Goal: Task Accomplishment & Management: Manage account settings

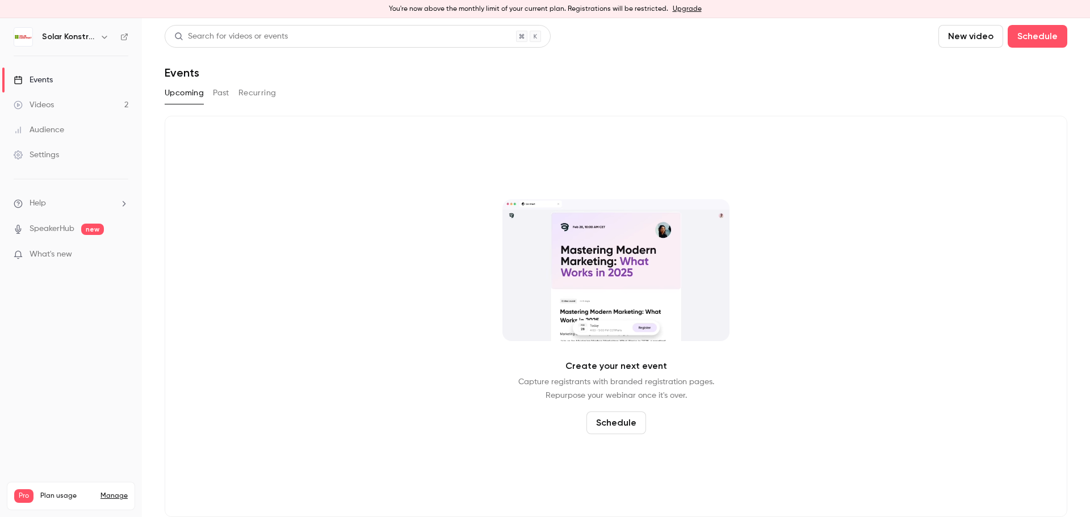
click at [40, 107] on div "Videos" at bounding box center [34, 104] width 40 height 11
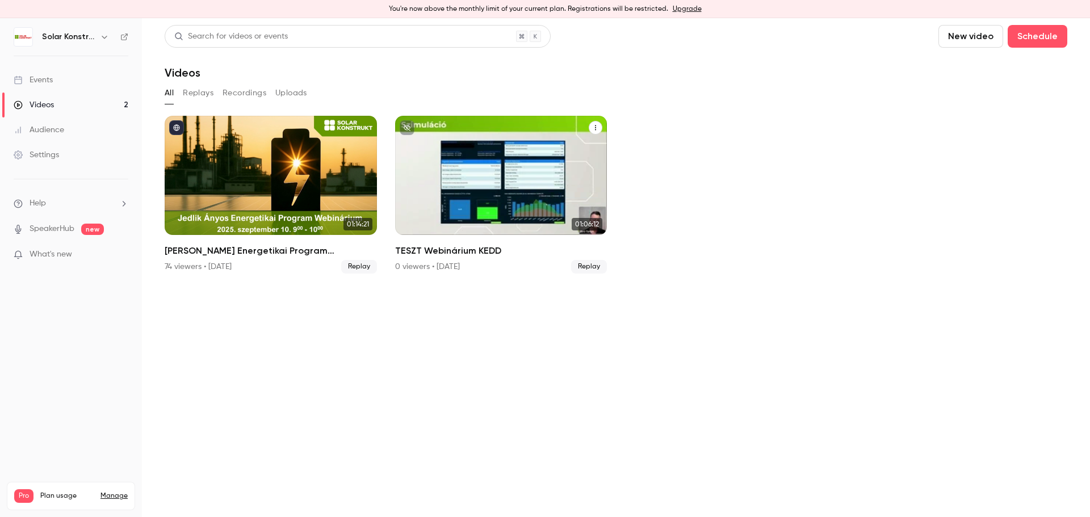
click at [596, 127] on icon "TESZT Webinárium KEDD" at bounding box center [595, 127] width 1 height 5
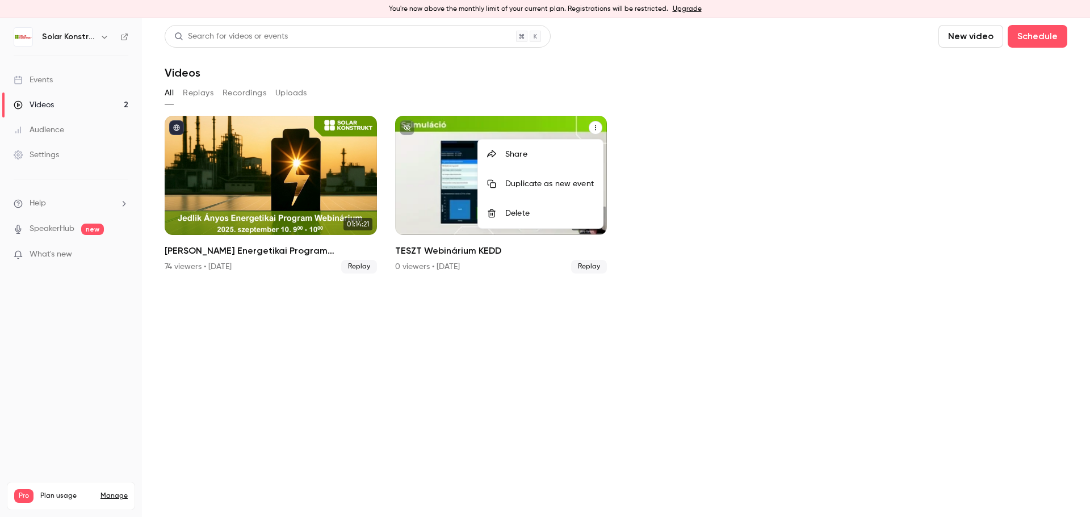
click at [547, 222] on li "Delete" at bounding box center [540, 214] width 125 height 30
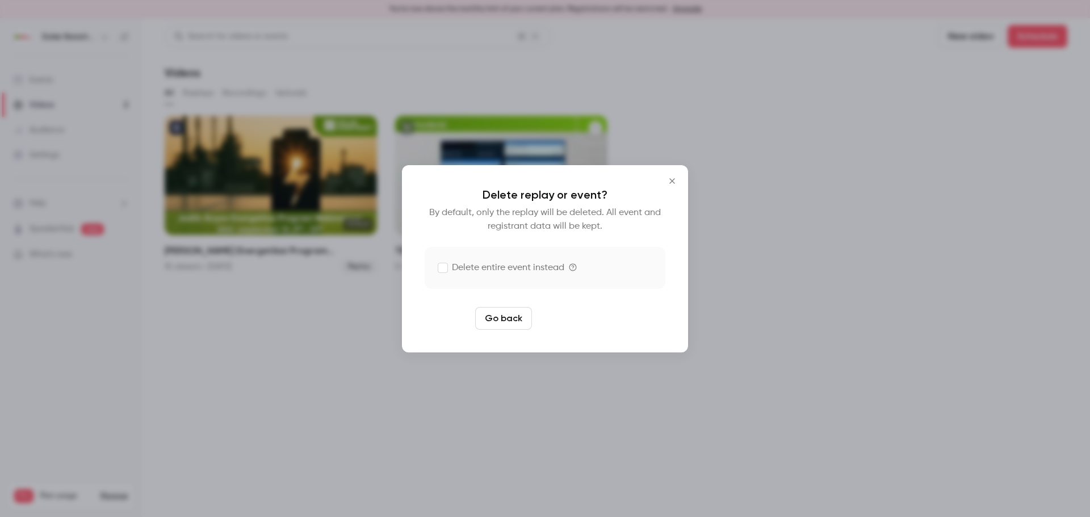
click at [597, 314] on button "Delete replay" at bounding box center [576, 318] width 79 height 23
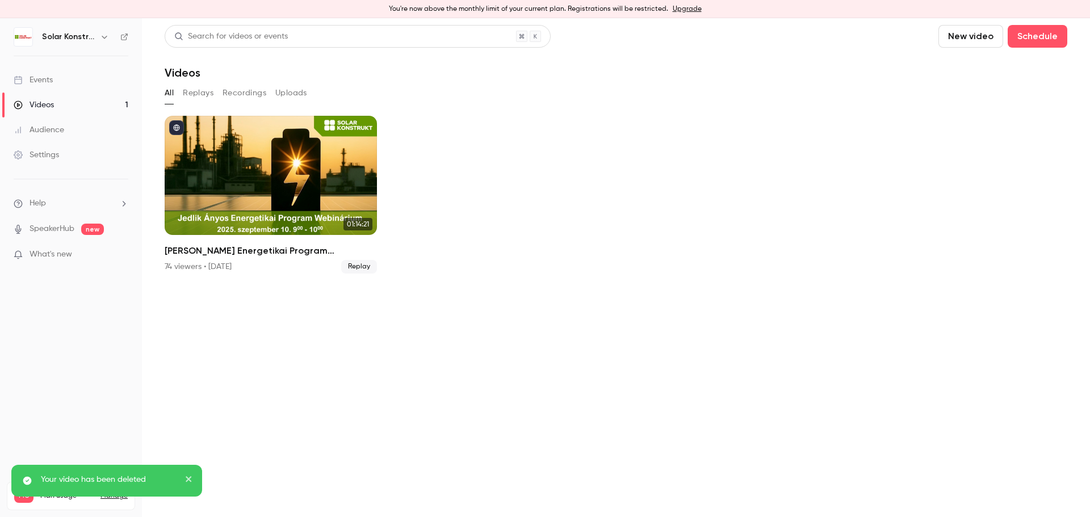
click at [753, 225] on ul "01:14:21 [PERSON_NAME] Energetikai Program Webinárium 74 viewers • [DATE] Replay" at bounding box center [616, 195] width 903 height 158
click at [195, 95] on button "Replays" at bounding box center [198, 93] width 31 height 18
click at [237, 95] on button "Recordings" at bounding box center [245, 93] width 44 height 18
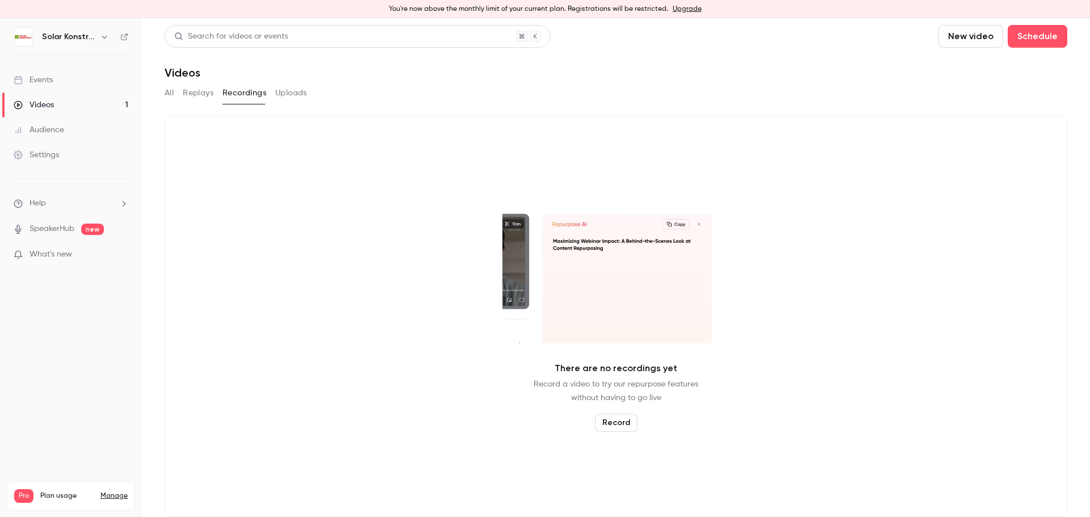
click at [288, 98] on button "Uploads" at bounding box center [291, 93] width 32 height 18
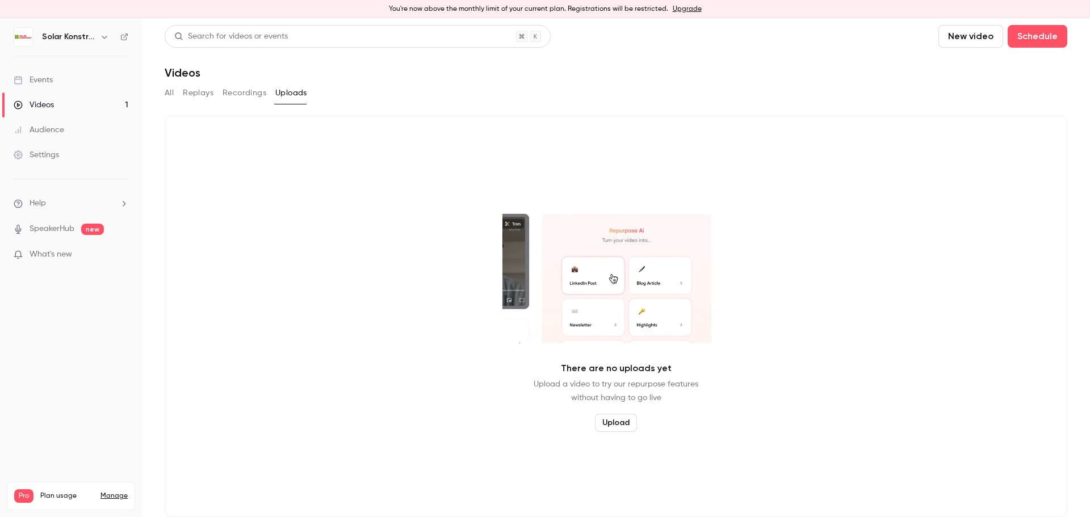
click at [157, 89] on main "Search for videos or events New video Schedule Videos All Replays Recordings Up…" at bounding box center [616, 267] width 948 height 499
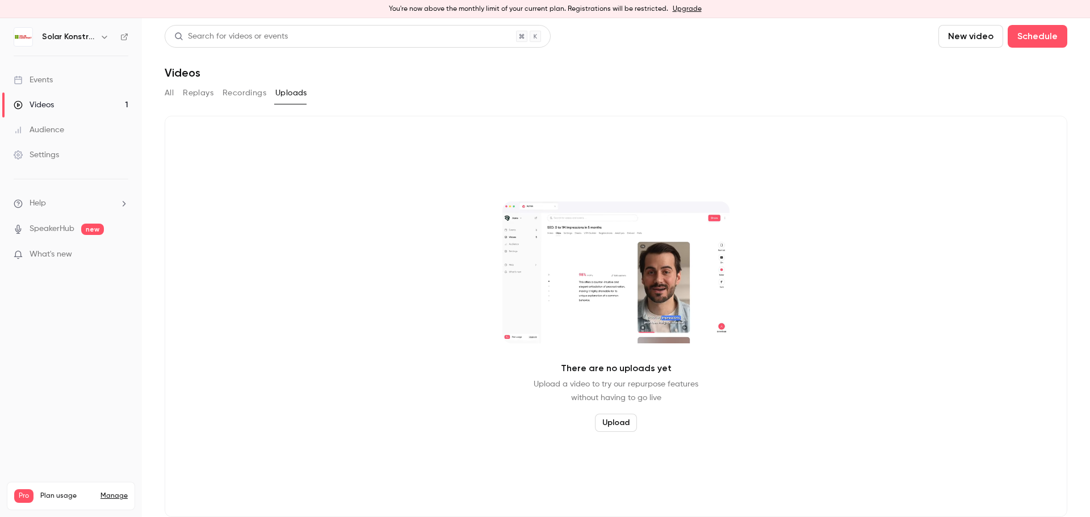
click at [169, 93] on button "All" at bounding box center [169, 93] width 9 height 18
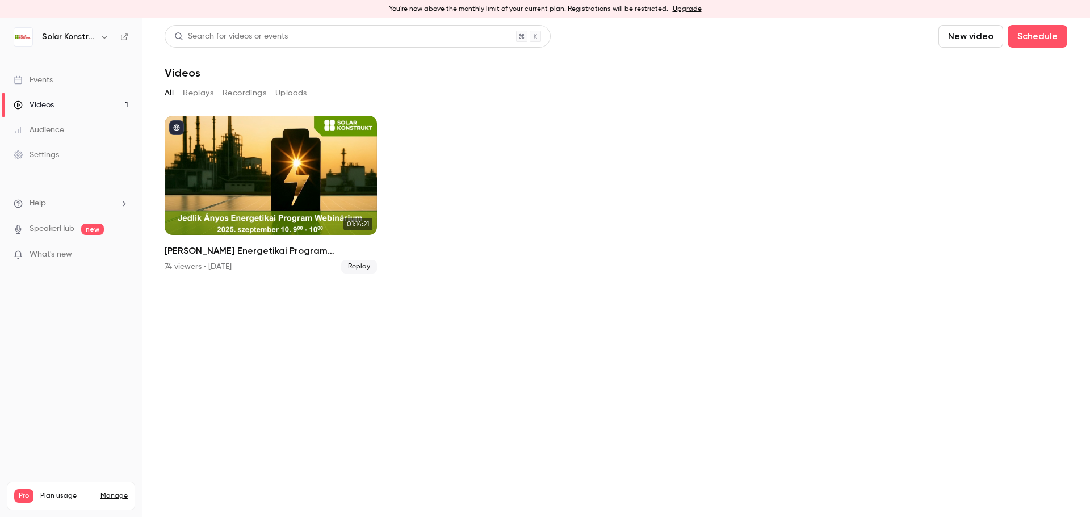
click at [44, 152] on div "Settings" at bounding box center [36, 154] width 45 height 11
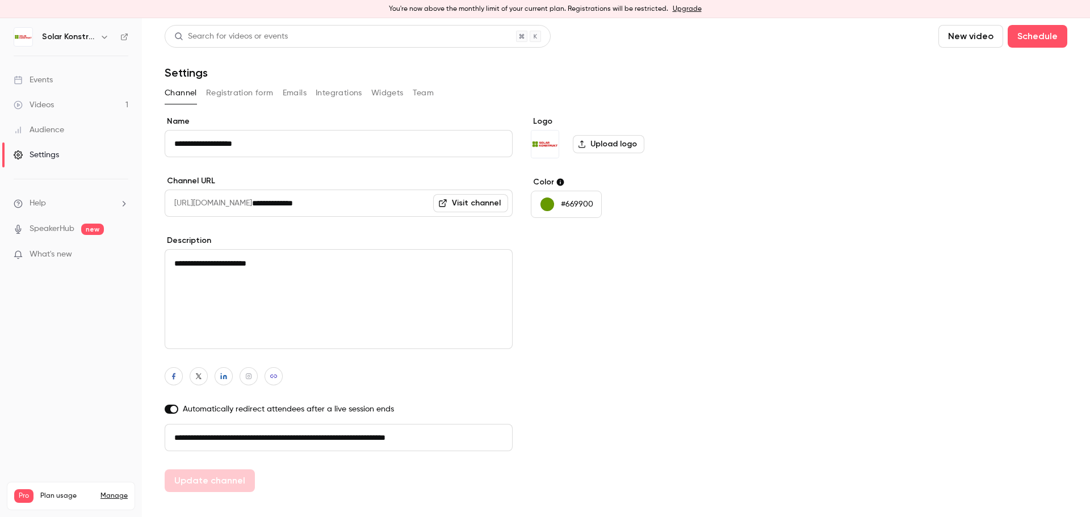
click at [66, 83] on link "Events" at bounding box center [71, 80] width 142 height 25
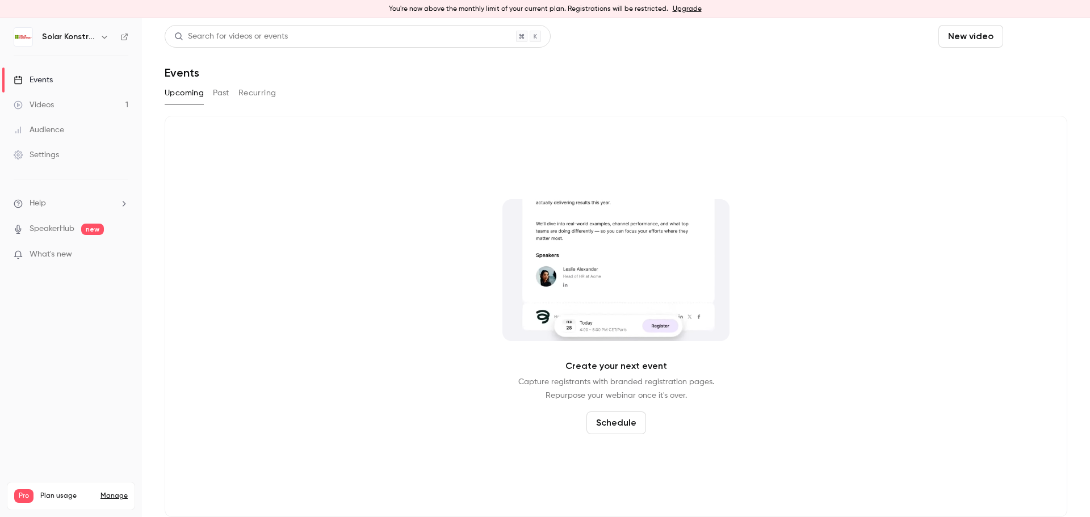
click at [1020, 40] on button "Schedule" at bounding box center [1038, 36] width 60 height 23
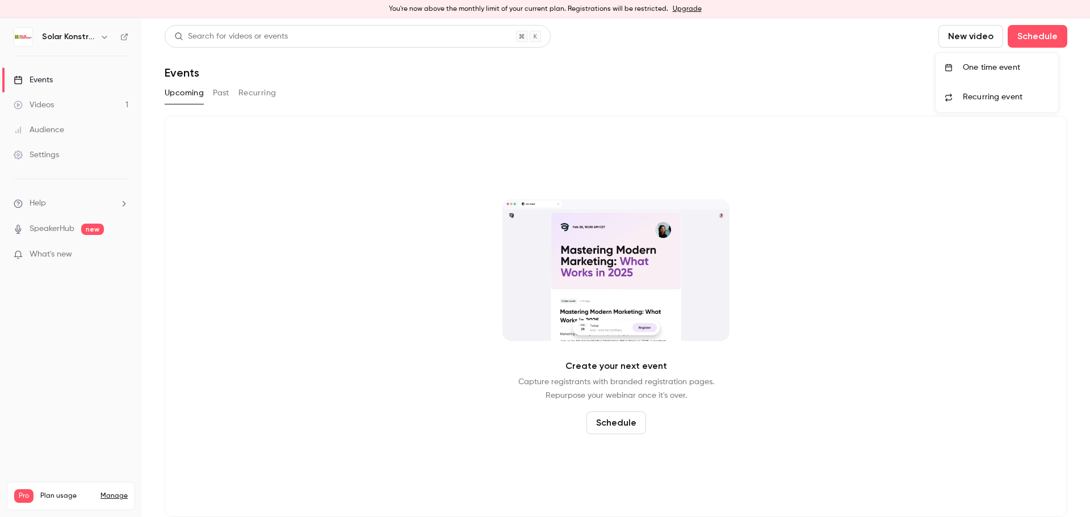
click at [991, 62] on div "One time event" at bounding box center [1006, 67] width 86 height 11
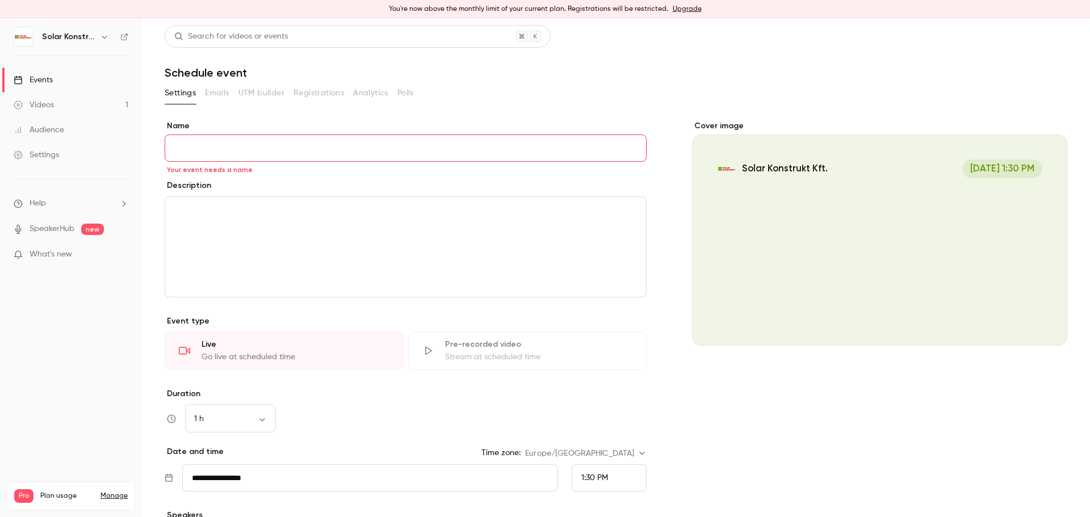
click at [267, 151] on input "Name" at bounding box center [406, 148] width 482 height 27
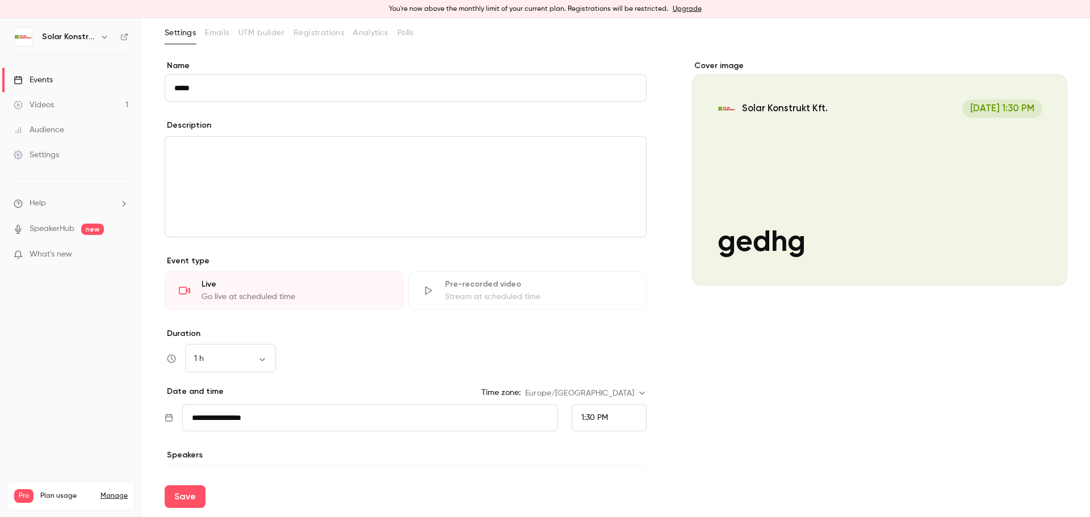
scroll to position [114, 0]
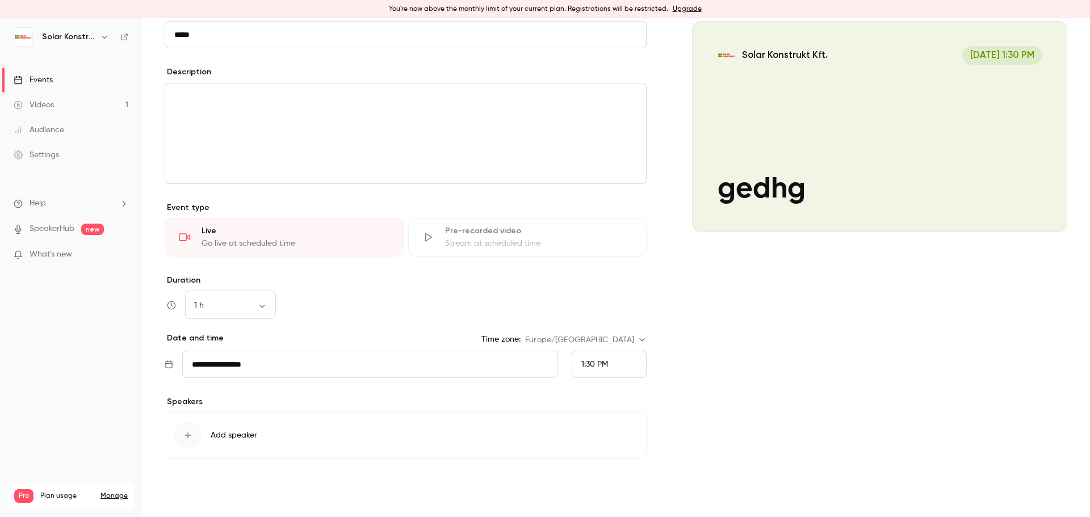
type input "*****"
click at [186, 497] on button "Save" at bounding box center [185, 496] width 41 height 23
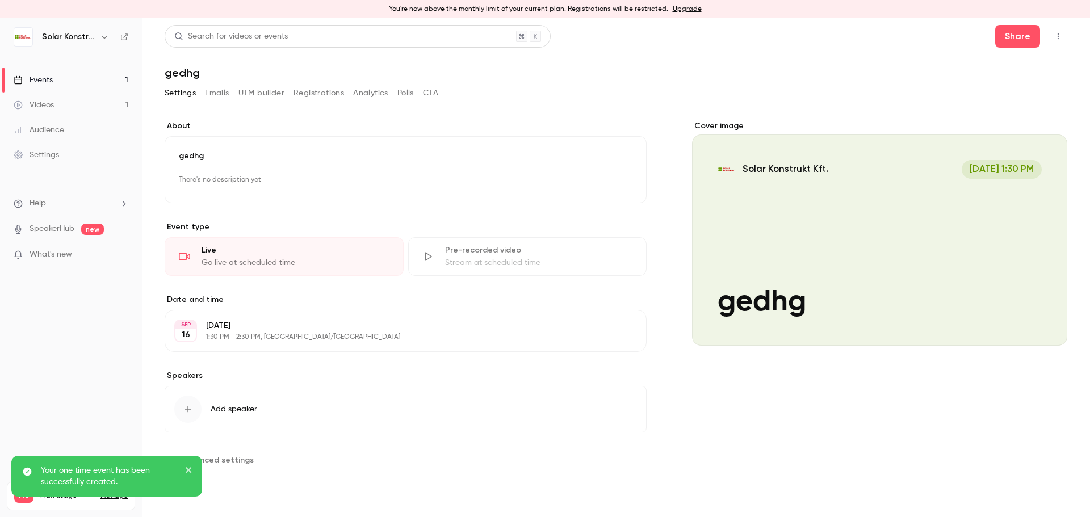
click at [40, 83] on div "Events" at bounding box center [33, 79] width 39 height 11
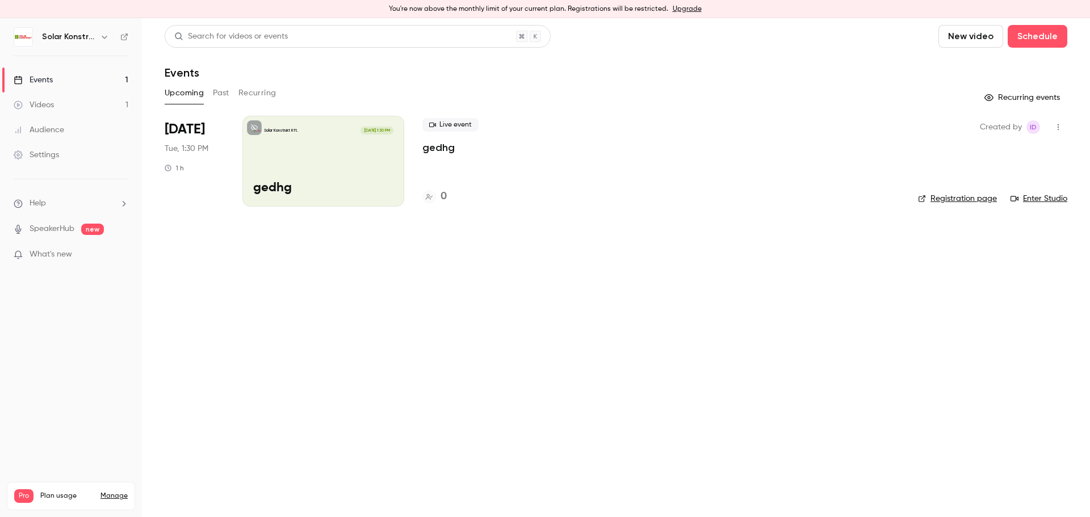
click at [986, 198] on link "Registration page" at bounding box center [957, 198] width 79 height 11
click at [1057, 127] on icon "button" at bounding box center [1058, 127] width 9 height 8
click at [1007, 275] on div "Delete" at bounding box center [1014, 274] width 86 height 11
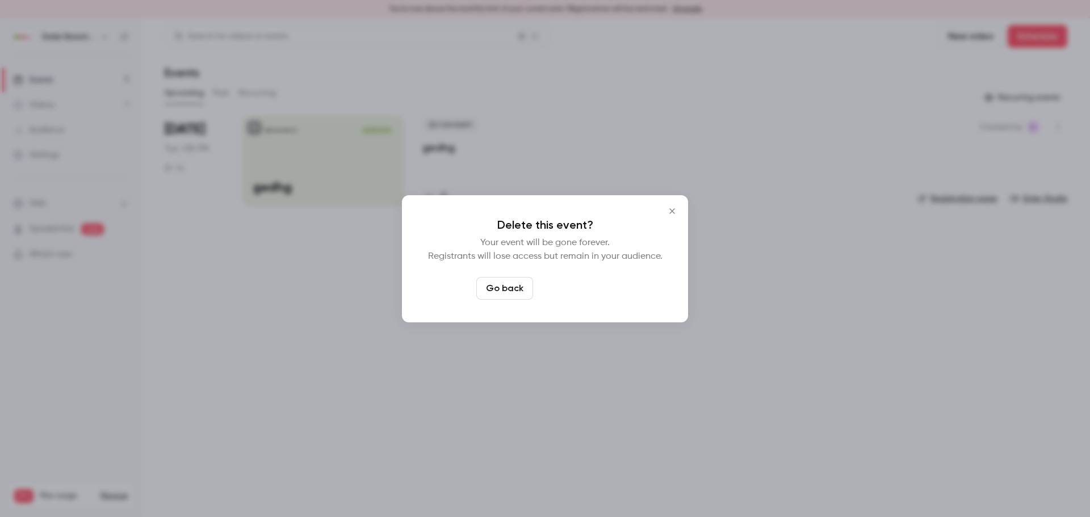
click at [590, 286] on button "Delete event" at bounding box center [576, 288] width 76 height 23
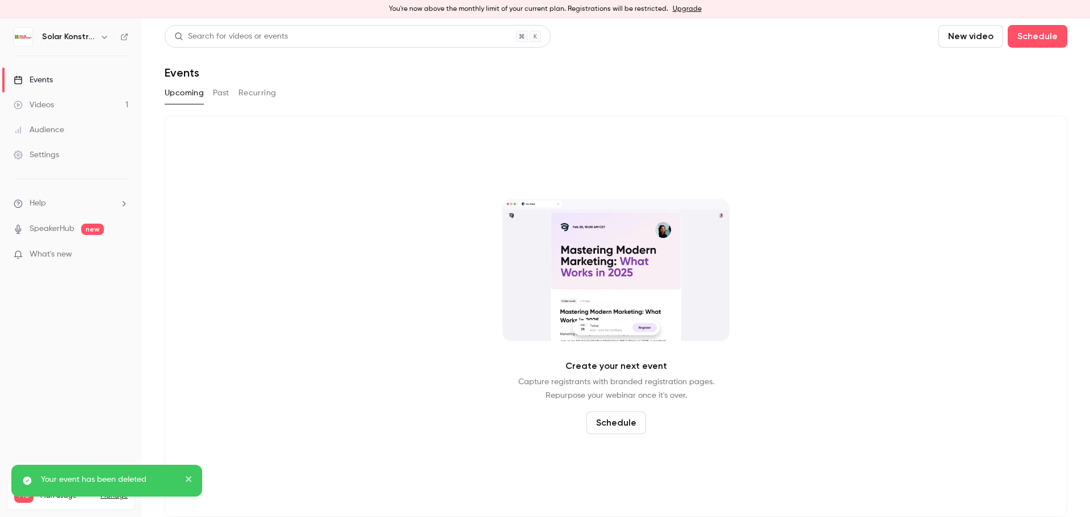
click at [48, 157] on div "Settings" at bounding box center [36, 154] width 45 height 11
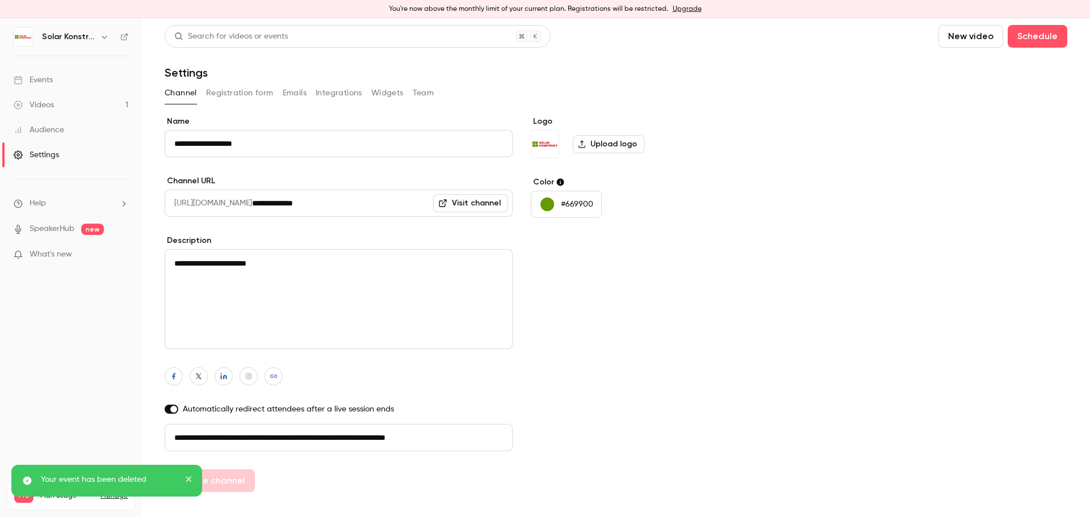
click at [266, 149] on input "**********" at bounding box center [339, 143] width 348 height 27
drag, startPoint x: 266, startPoint y: 149, endPoint x: 141, endPoint y: 145, distance: 125.0
click at [141, 145] on div "**********" at bounding box center [545, 267] width 1090 height 499
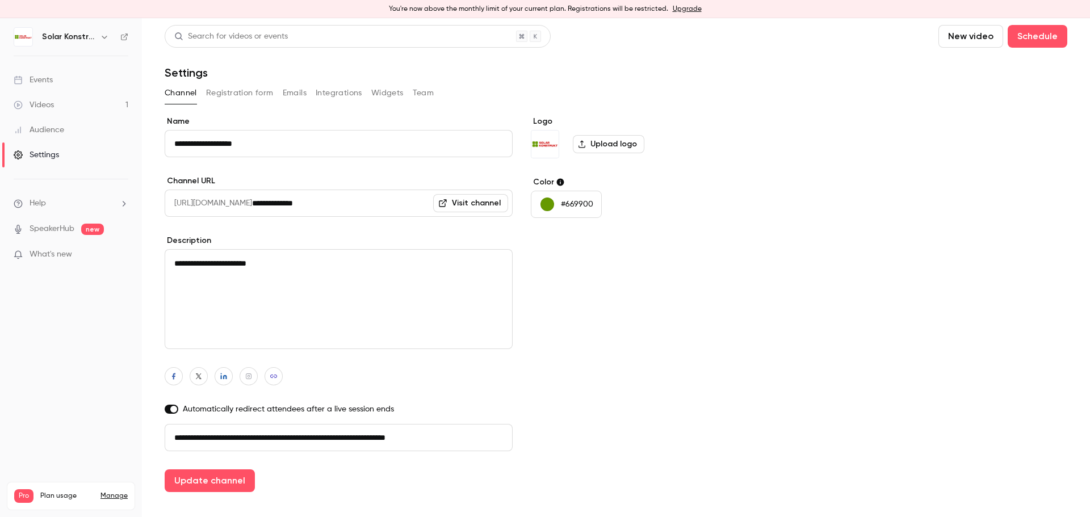
click at [747, 283] on div "**********" at bounding box center [616, 304] width 903 height 376
click at [220, 483] on button "Update channel" at bounding box center [210, 481] width 90 height 23
type input "**********"
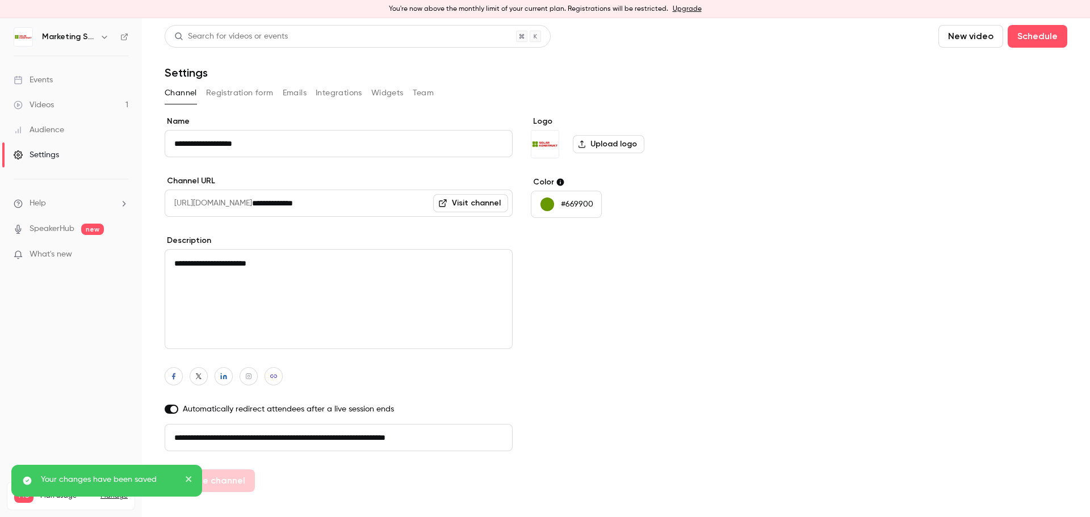
click at [42, 103] on div "Videos" at bounding box center [34, 104] width 40 height 11
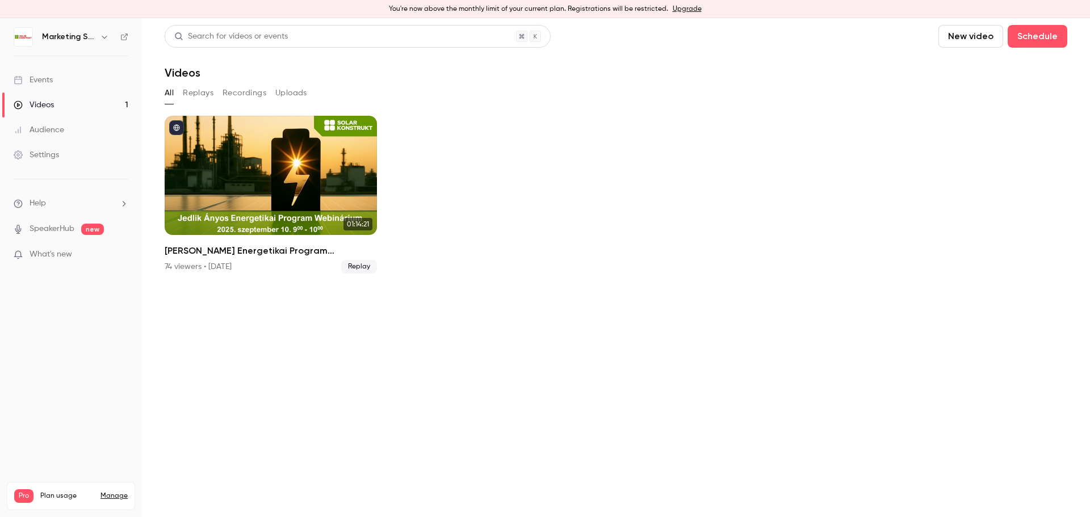
click at [46, 77] on div "Events" at bounding box center [33, 79] width 39 height 11
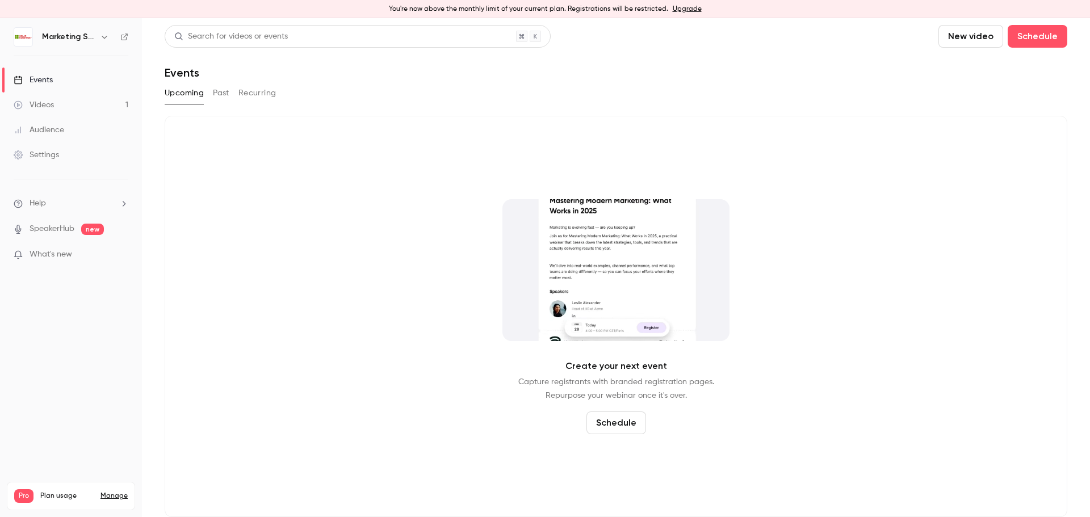
click at [225, 92] on button "Past" at bounding box center [221, 93] width 16 height 18
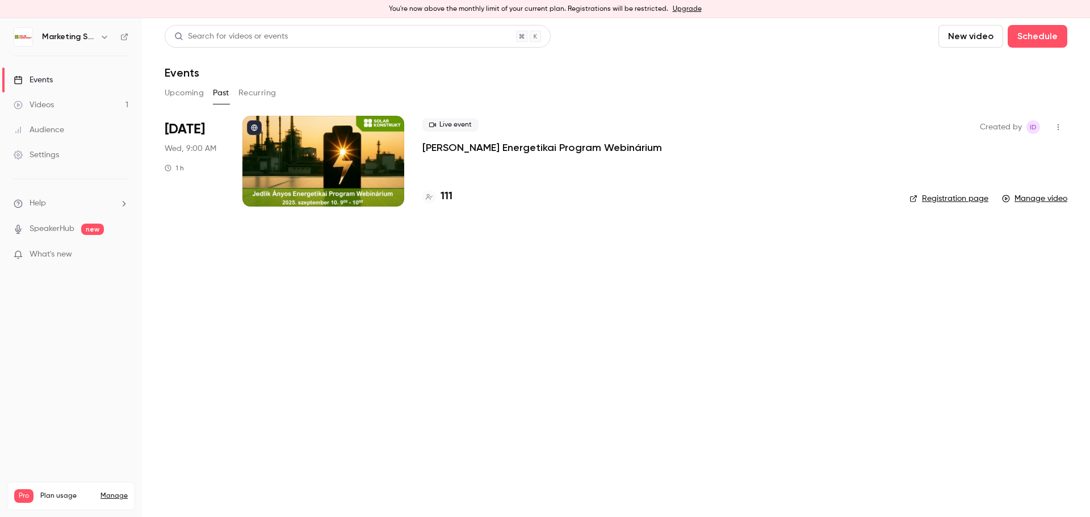
click at [947, 199] on link "Registration page" at bounding box center [949, 198] width 79 height 11
click at [1059, 130] on icon "button" at bounding box center [1058, 127] width 9 height 8
click at [788, 308] on div at bounding box center [545, 258] width 1090 height 517
click at [325, 151] on div at bounding box center [323, 161] width 162 height 91
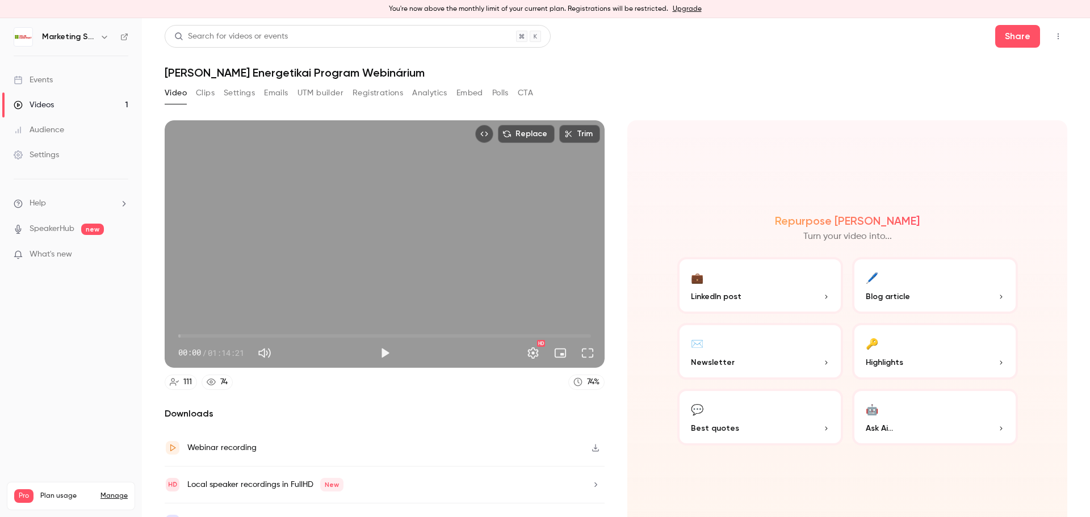
scroll to position [20, 0]
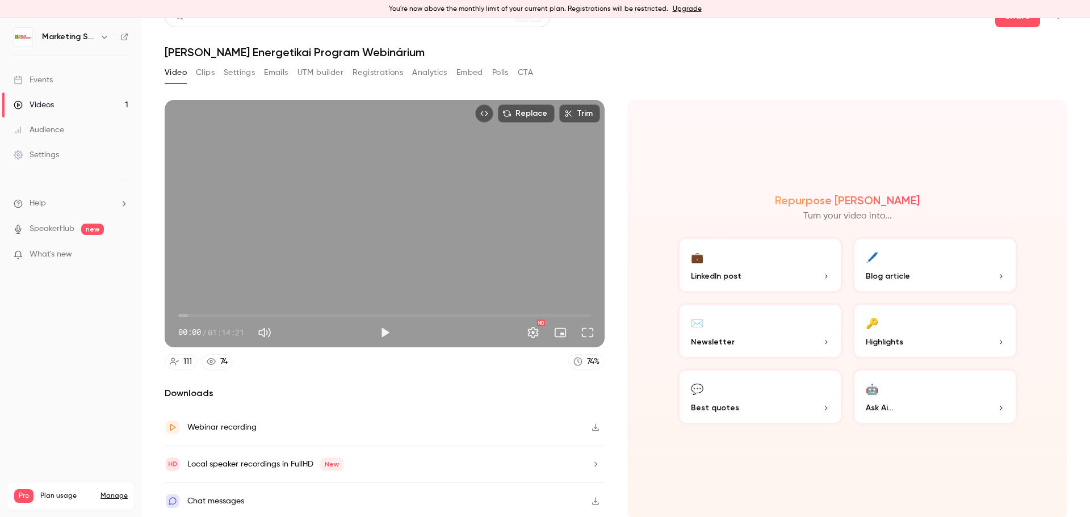
click at [249, 76] on button "Settings" at bounding box center [239, 73] width 31 height 18
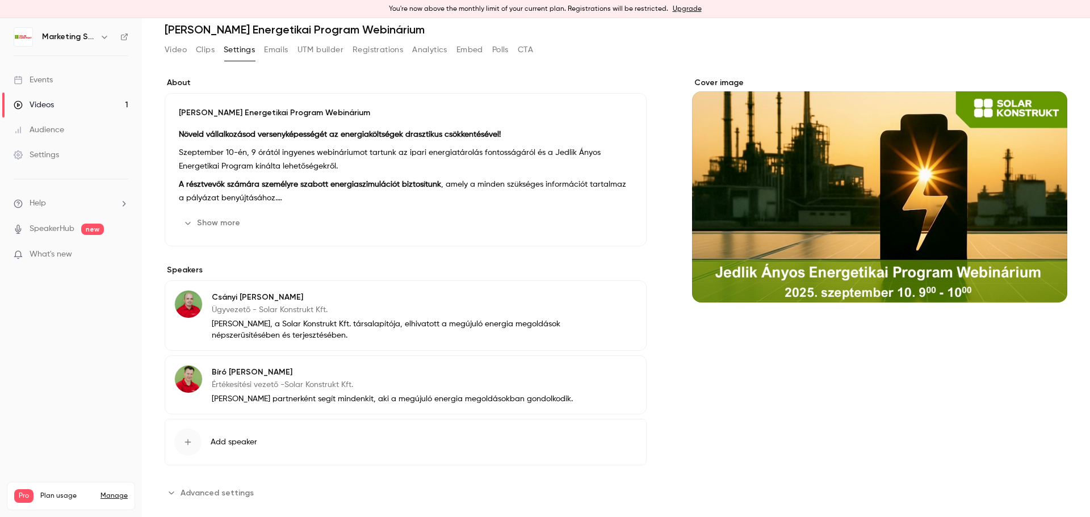
scroll to position [55, 0]
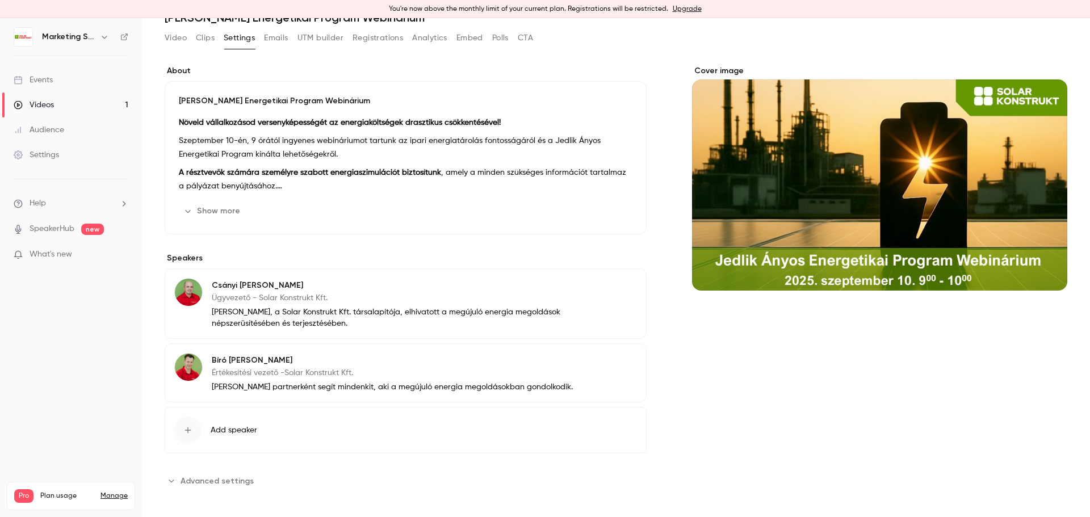
drag, startPoint x: 198, startPoint y: 481, endPoint x: 311, endPoint y: 463, distance: 113.9
click at [199, 481] on span "Advanced settings" at bounding box center [217, 481] width 73 height 12
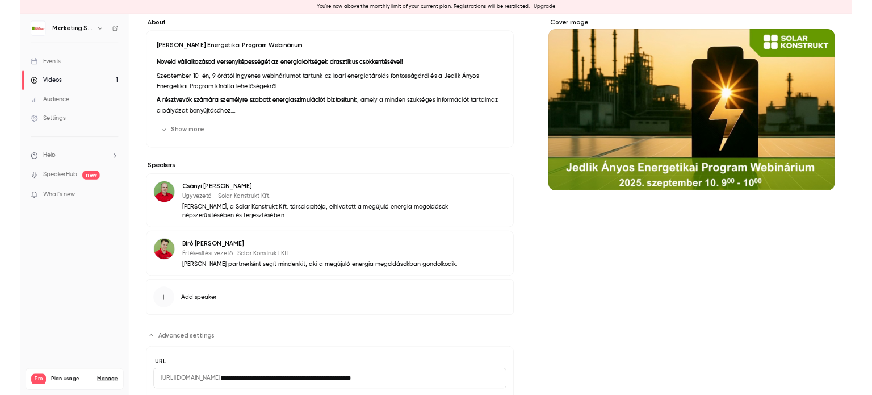
scroll to position [0, 0]
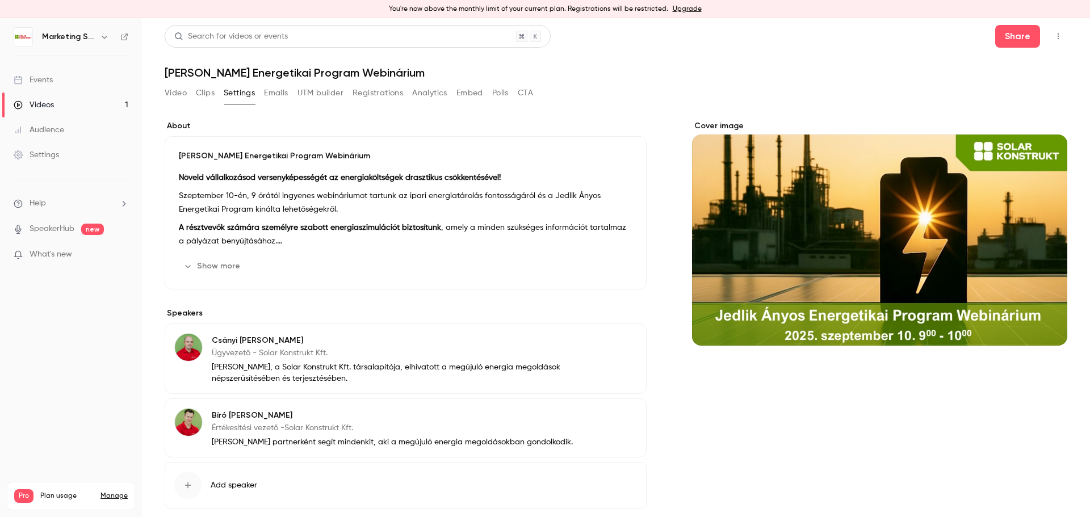
click at [1054, 35] on icon "Top Bar Actions" at bounding box center [1058, 36] width 9 height 8
click at [40, 79] on div at bounding box center [545, 258] width 1090 height 517
click at [40, 79] on div "Events" at bounding box center [33, 79] width 39 height 11
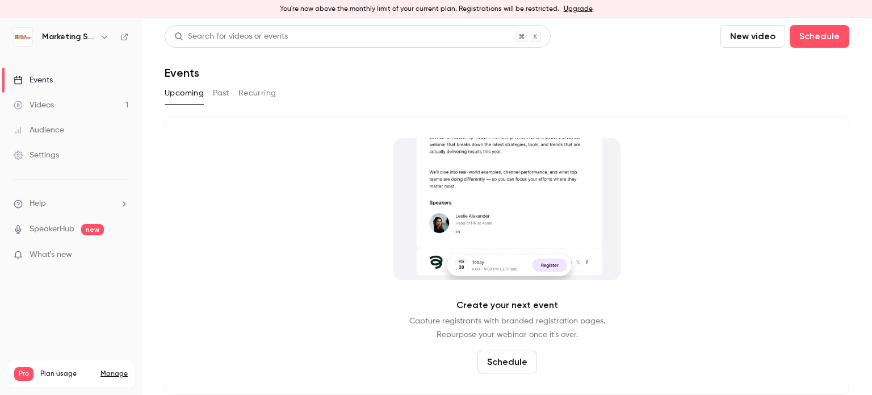
click at [43, 154] on div "Settings" at bounding box center [36, 154] width 45 height 11
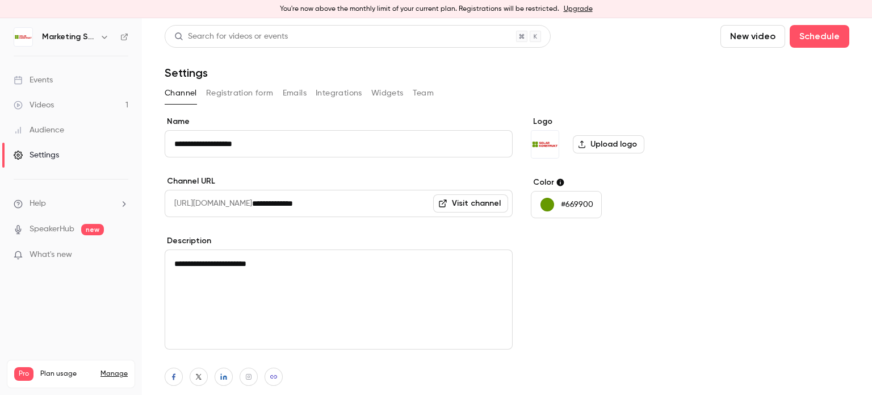
click at [234, 97] on button "Registration form" at bounding box center [240, 93] width 68 height 18
